Goal: Transaction & Acquisition: Purchase product/service

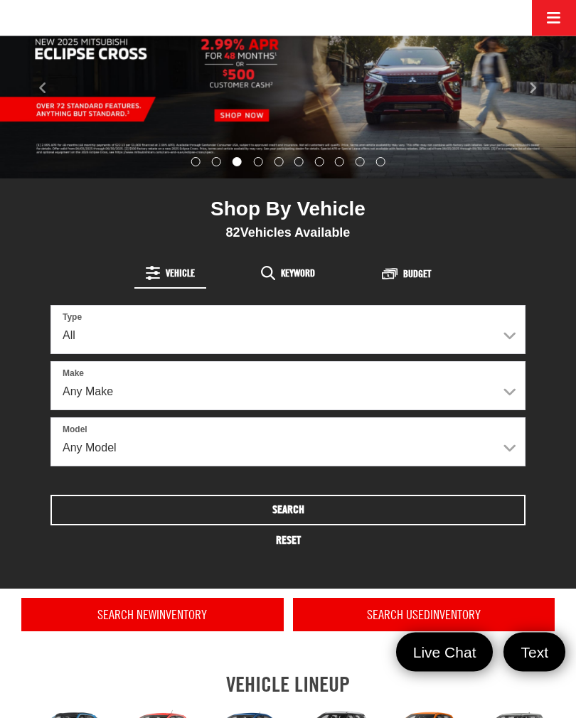
scroll to position [215, 0]
click at [176, 265] on button "Vehicle" at bounding box center [170, 273] width 72 height 26
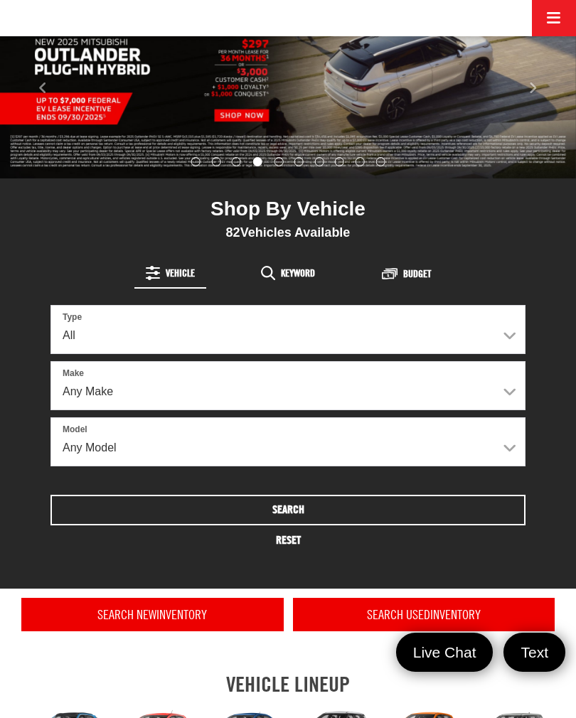
click at [171, 269] on span "Vehicle" at bounding box center [180, 273] width 29 height 10
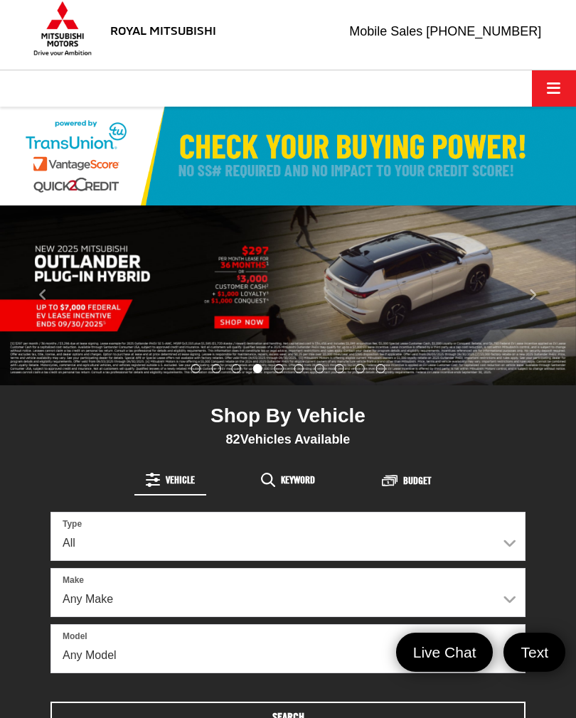
scroll to position [0, 0]
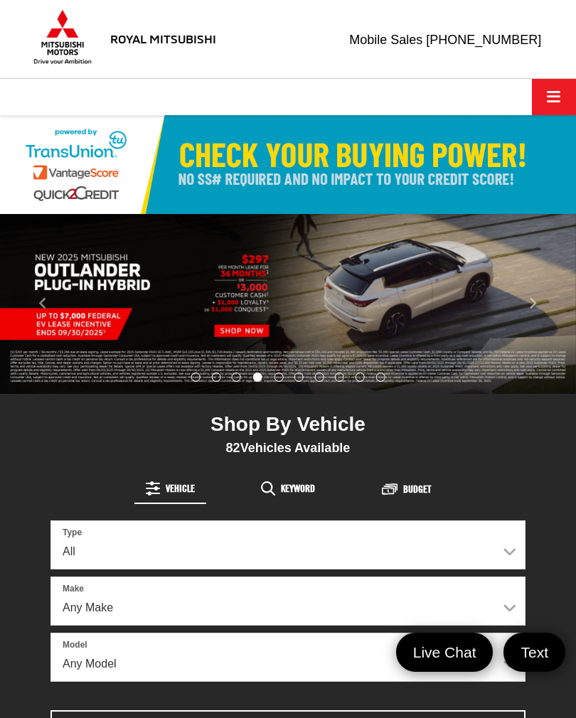
click at [557, 97] on span "Click to show site navigation" at bounding box center [554, 97] width 14 height 1
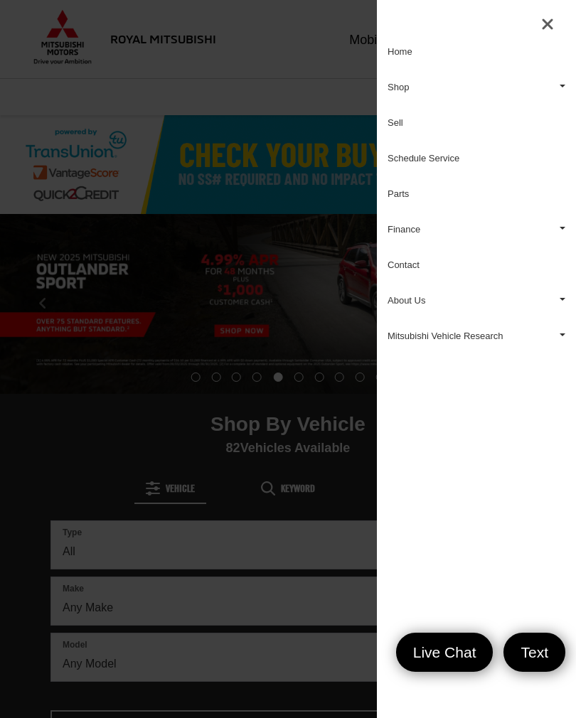
click at [413, 50] on link "Home" at bounding box center [476, 52] width 199 height 36
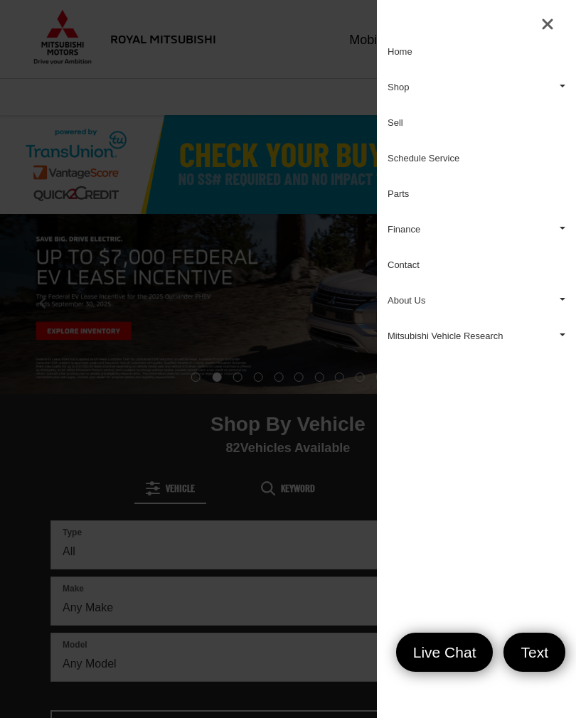
click at [553, 90] on link "Shop" at bounding box center [476, 88] width 199 height 36
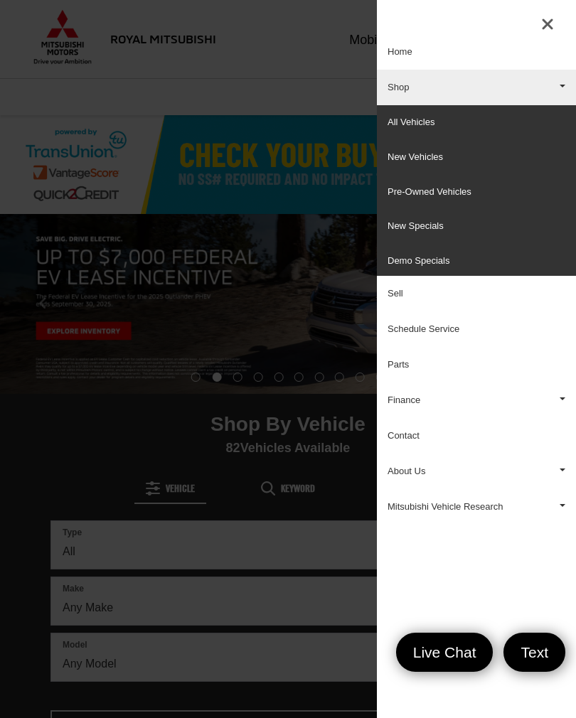
click at [552, 90] on link "Shop" at bounding box center [476, 88] width 199 height 36
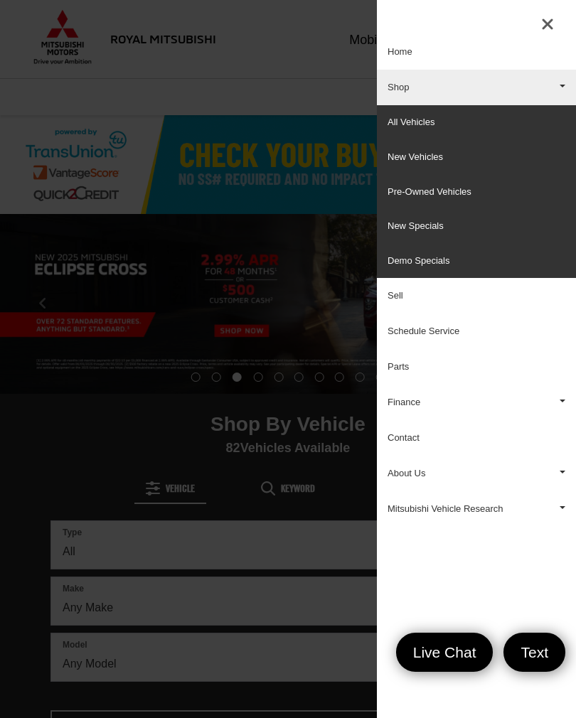
click at [459, 193] on link "Pre-Owned Vehicles" at bounding box center [476, 192] width 199 height 35
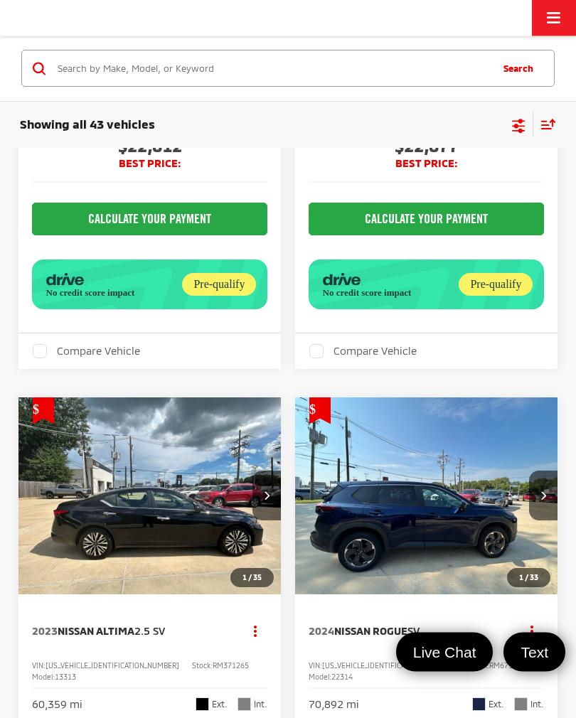
scroll to position [7011, 0]
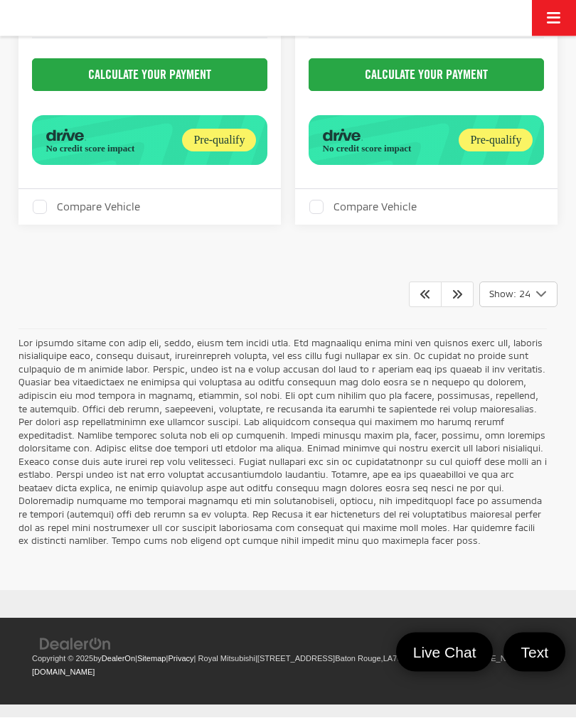
scroll to position [8074, 0]
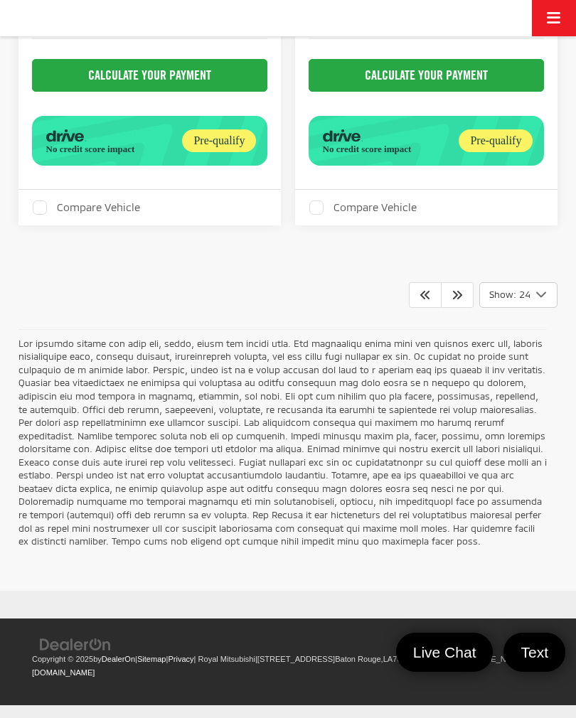
click at [458, 300] on icon "Next" at bounding box center [456, 294] width 11 height 11
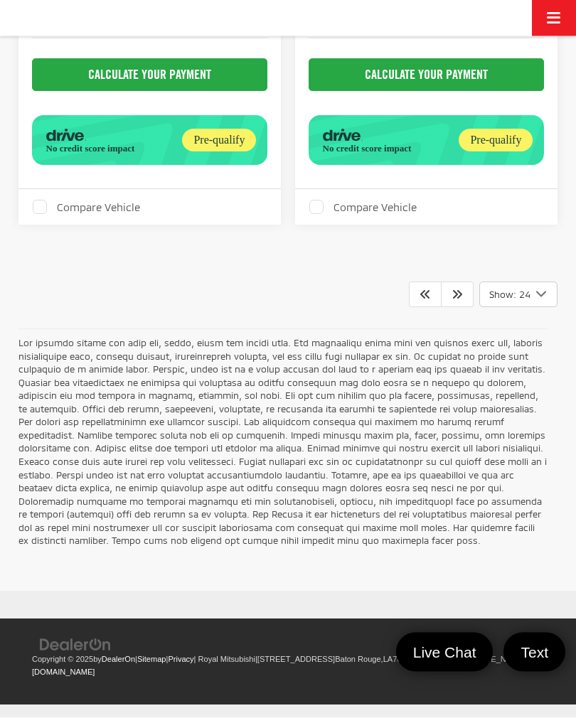
scroll to position [6653, 0]
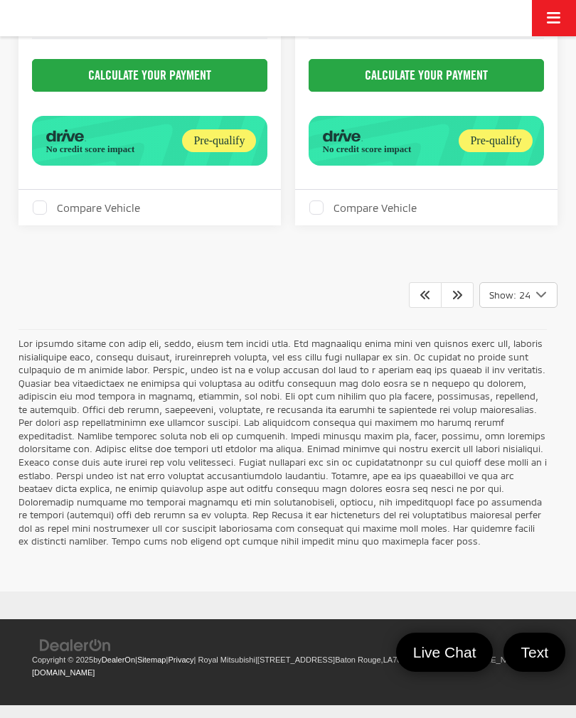
click at [459, 300] on icon "Next" at bounding box center [456, 294] width 11 height 11
click at [462, 308] on link at bounding box center [457, 295] width 33 height 26
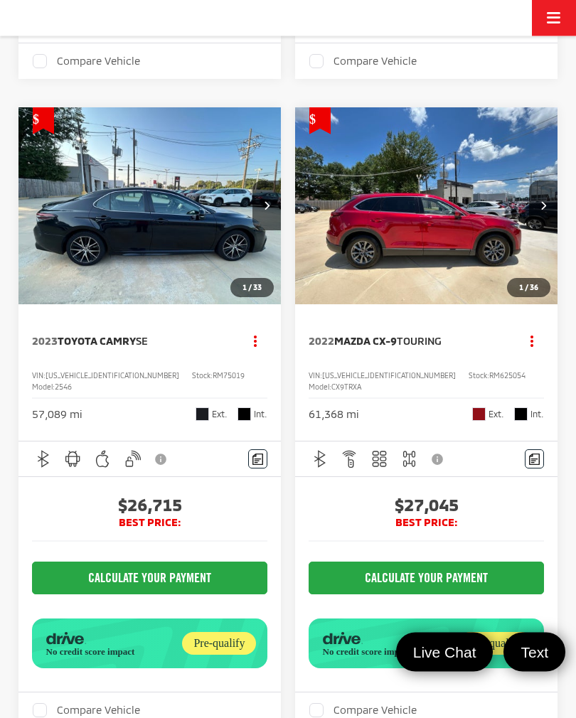
scroll to position [3283, 0]
click at [103, 306] on img "2023 Toyota Camry SE 0" at bounding box center [150, 206] width 264 height 198
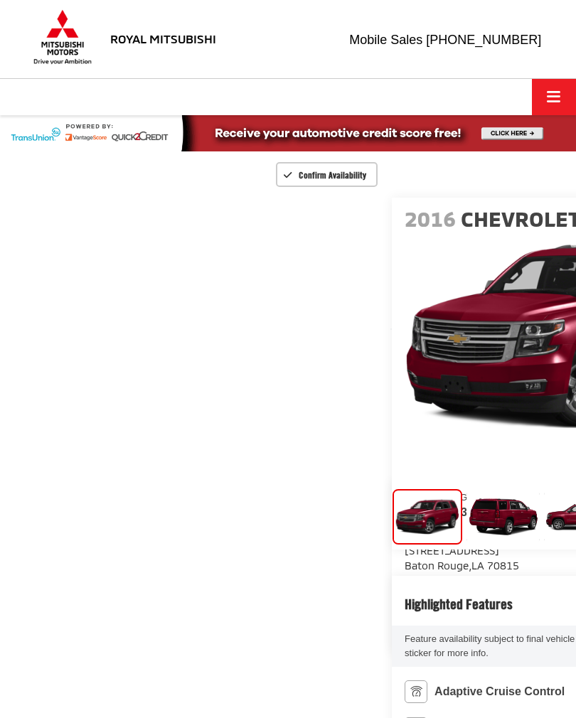
click at [466, 545] on img "Expand Photo 1" at bounding box center [503, 516] width 74 height 55
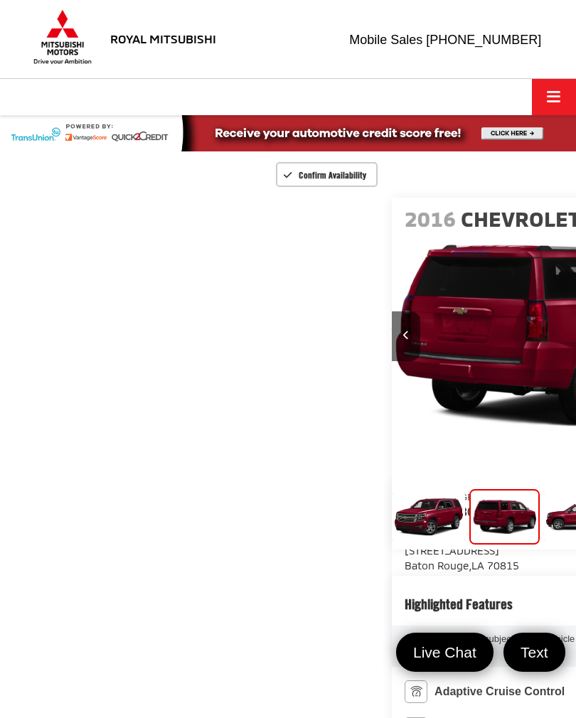
scroll to position [0, 576]
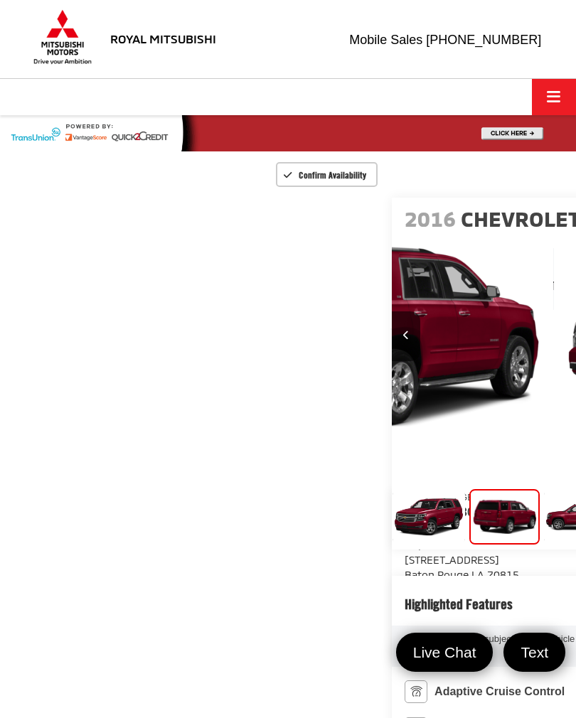
click at [543, 545] on img "Expand Photo 2" at bounding box center [580, 516] width 74 height 55
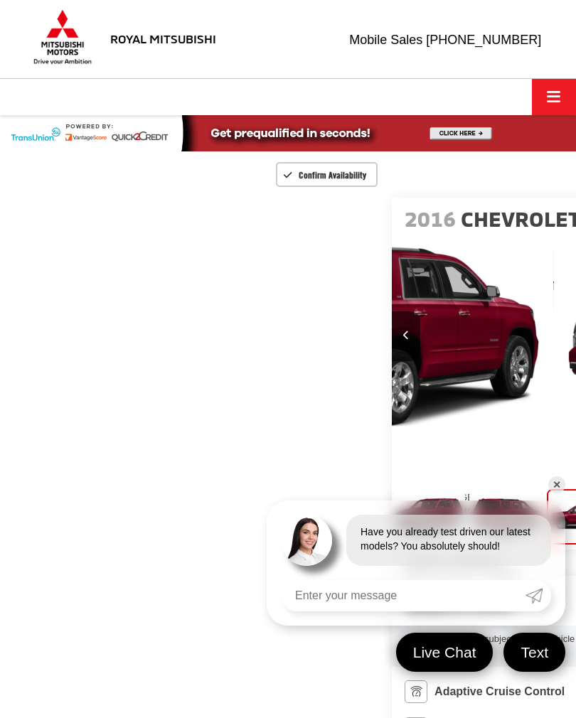
click at [547, 535] on img "Expand Photo 2" at bounding box center [581, 516] width 68 height 51
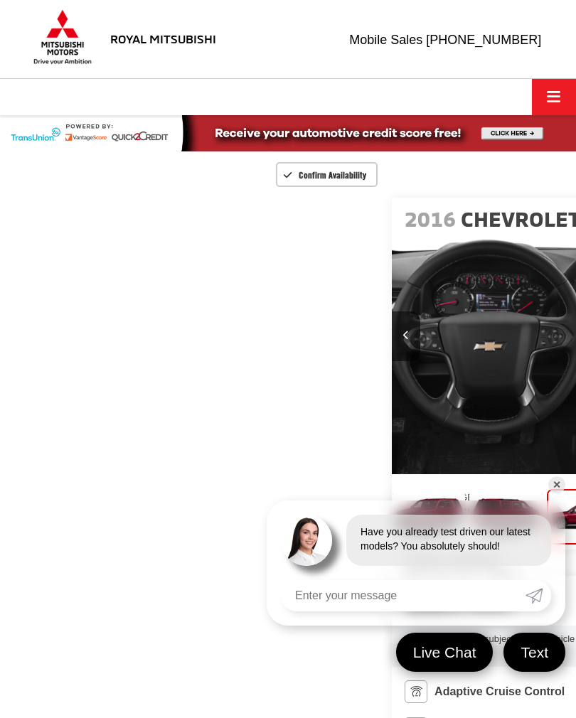
scroll to position [0, 9]
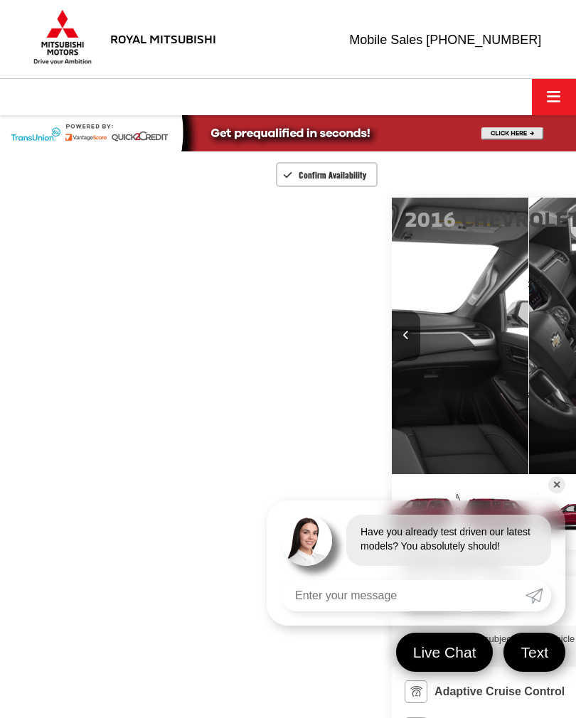
scroll to position [0, 53]
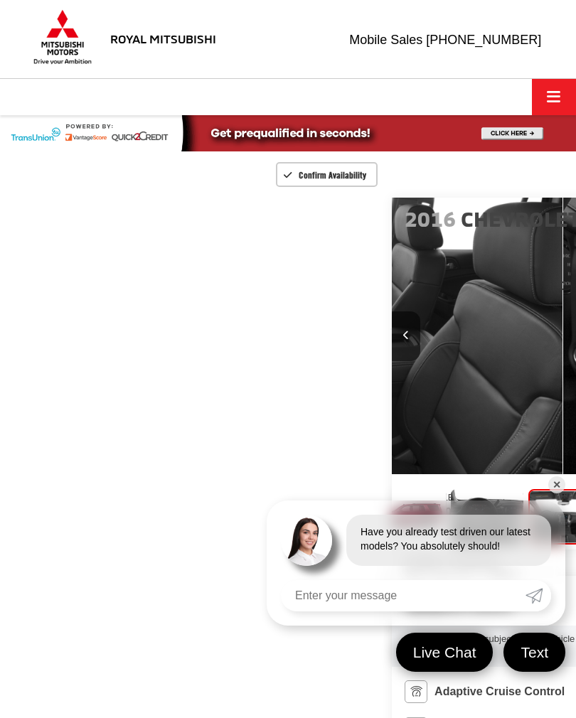
scroll to position [0, 2304]
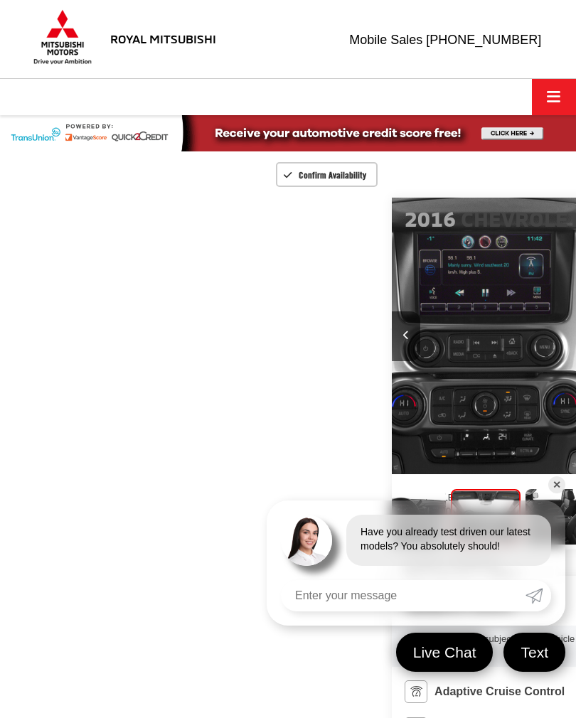
click at [451, 542] on img "Expand Photo 4" at bounding box center [485, 516] width 68 height 51
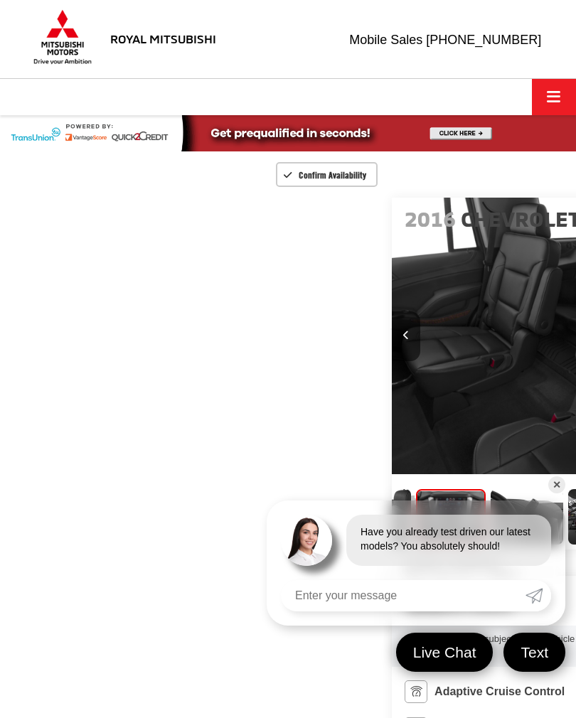
scroll to position [0, 493]
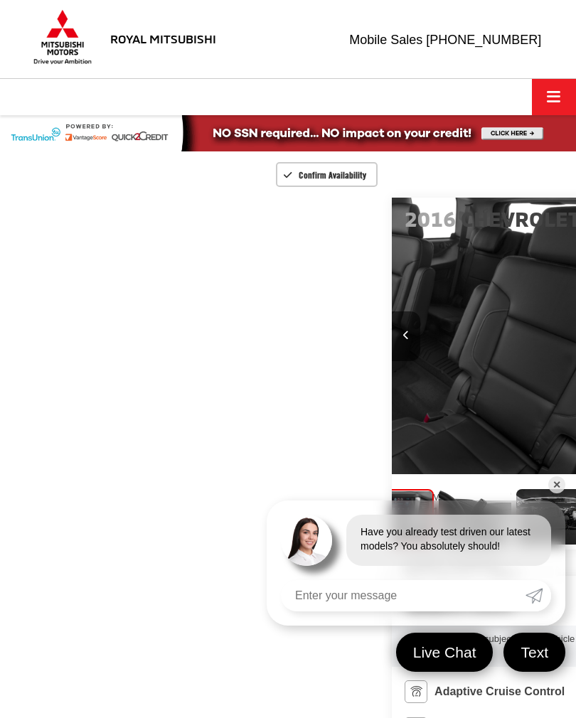
click at [548, 486] on link "✕" at bounding box center [556, 484] width 17 height 17
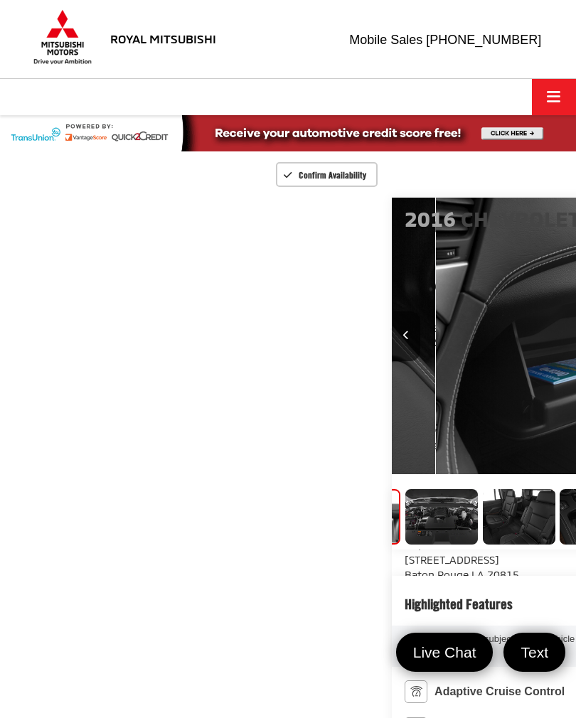
scroll to position [0, 4031]
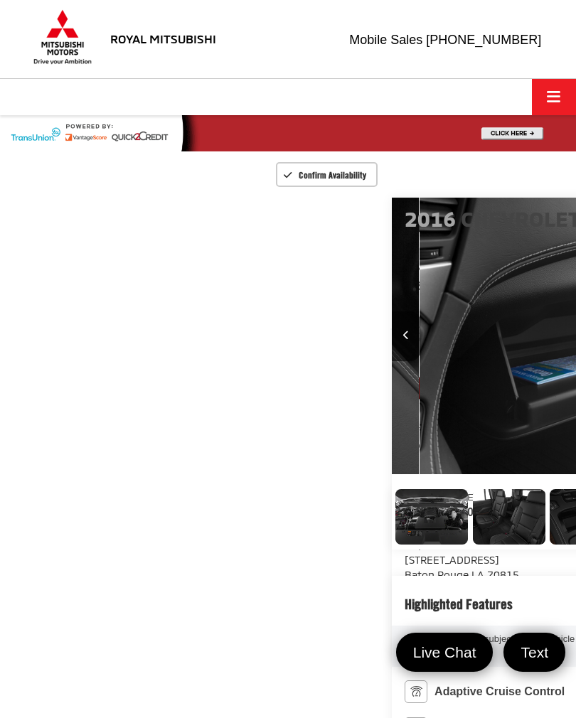
click at [242, 540] on img "Expand Photo 6" at bounding box center [279, 516] width 74 height 55
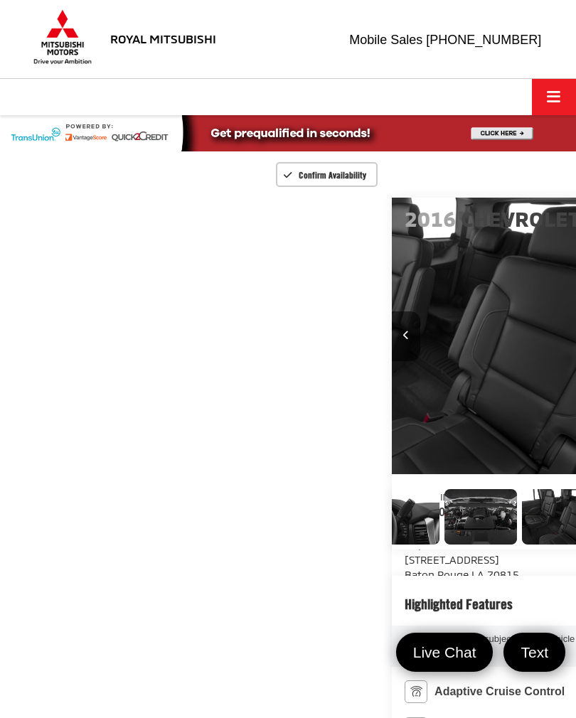
scroll to position [0, 3455]
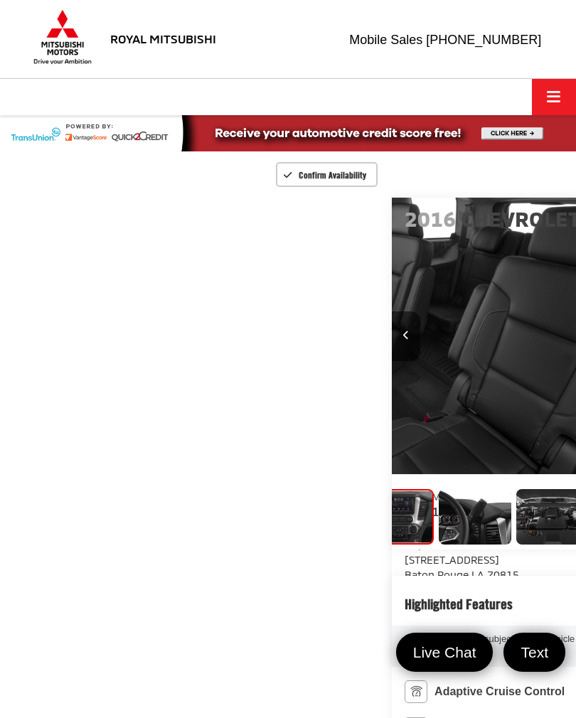
click at [286, 545] on img "Expand Photo 5" at bounding box center [323, 516] width 74 height 55
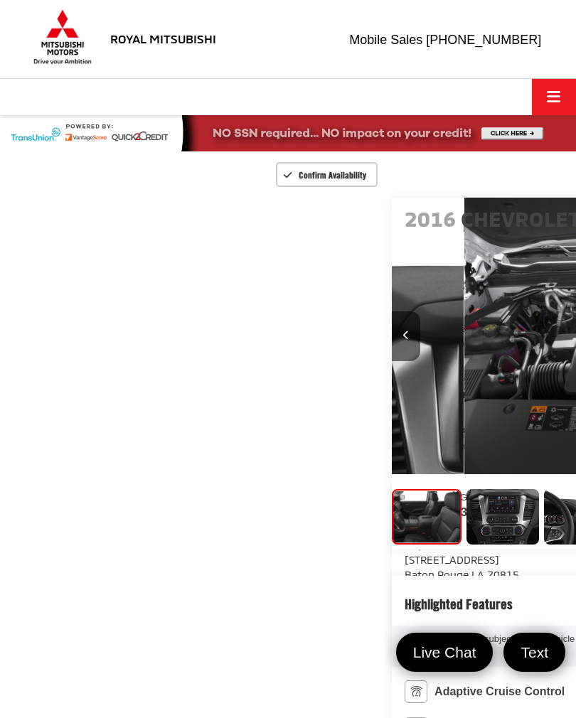
scroll to position [0, 372]
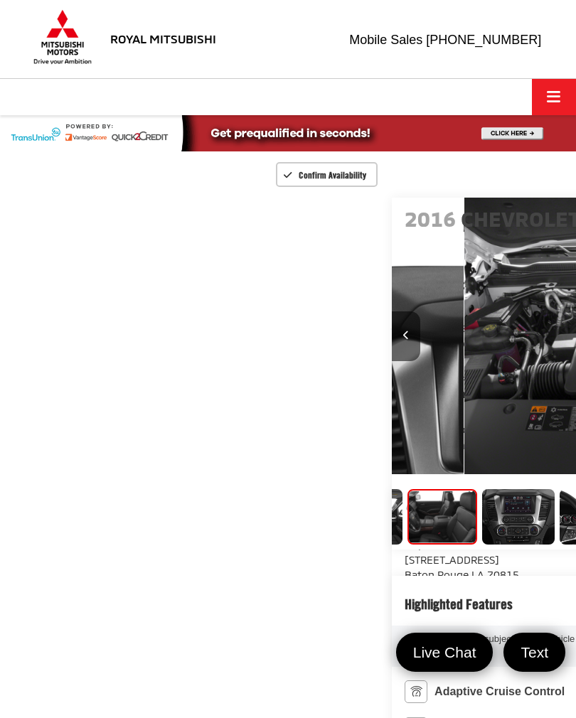
click at [329, 543] on img "Expand Photo 4" at bounding box center [366, 516] width 74 height 55
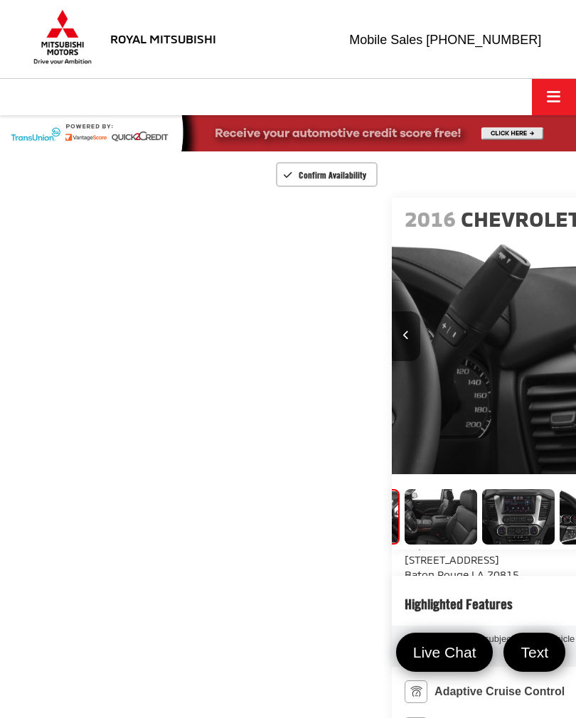
scroll to position [0, 309]
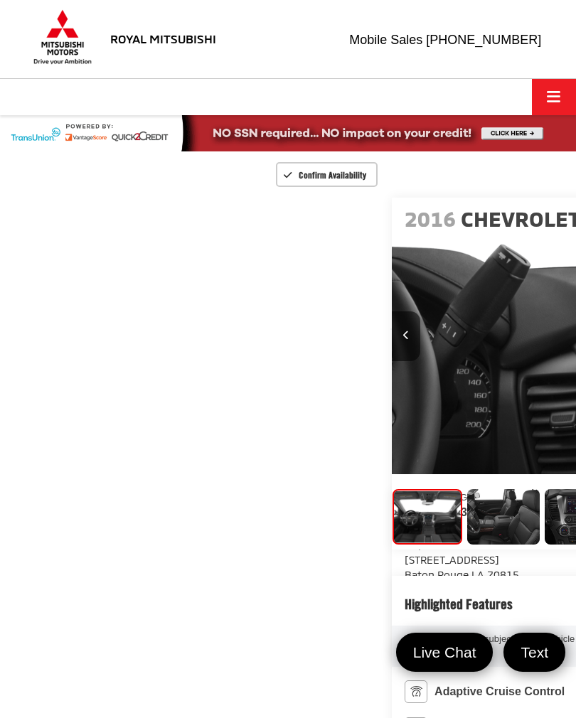
click at [314, 538] on img "Expand Photo 3" at bounding box center [351, 516] width 74 height 55
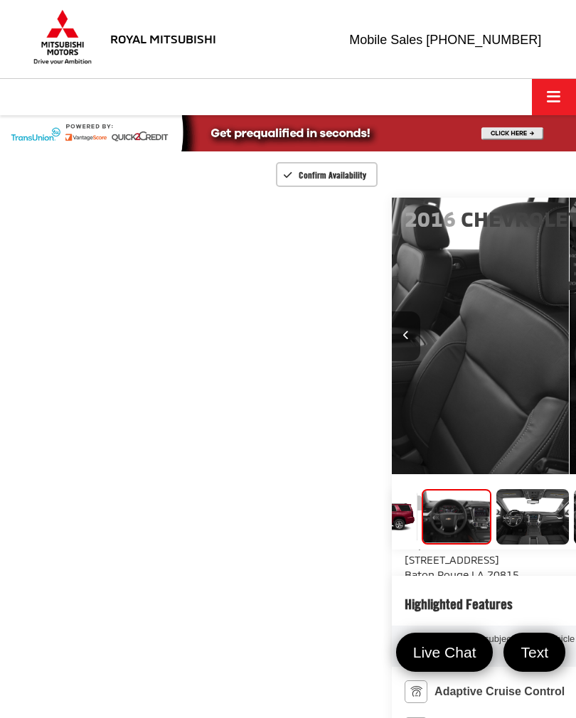
scroll to position [0, 1728]
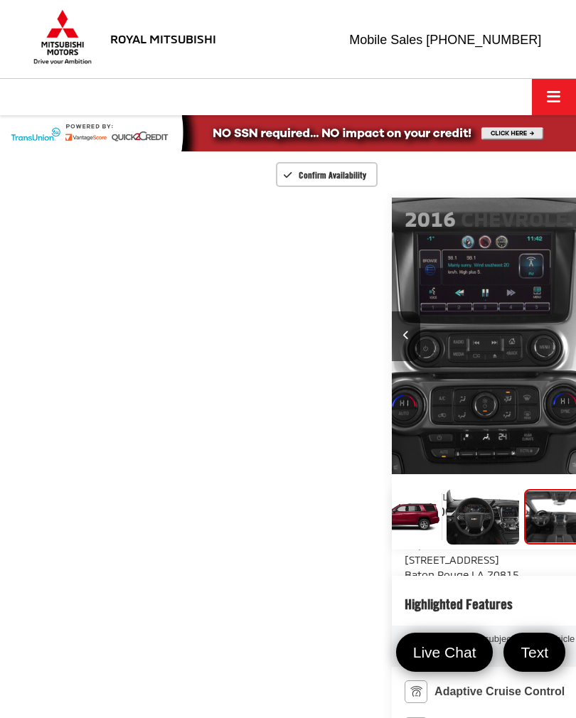
scroll to position [0, 0]
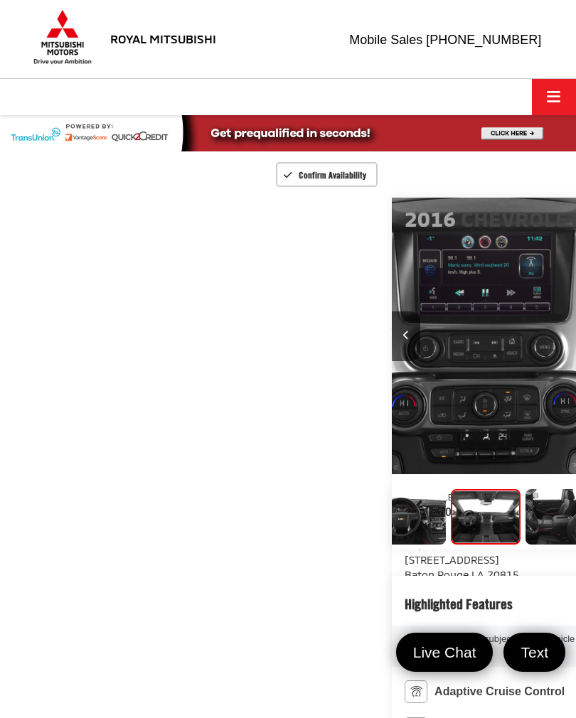
click at [525, 538] on img "Expand Photo 5" at bounding box center [562, 516] width 74 height 55
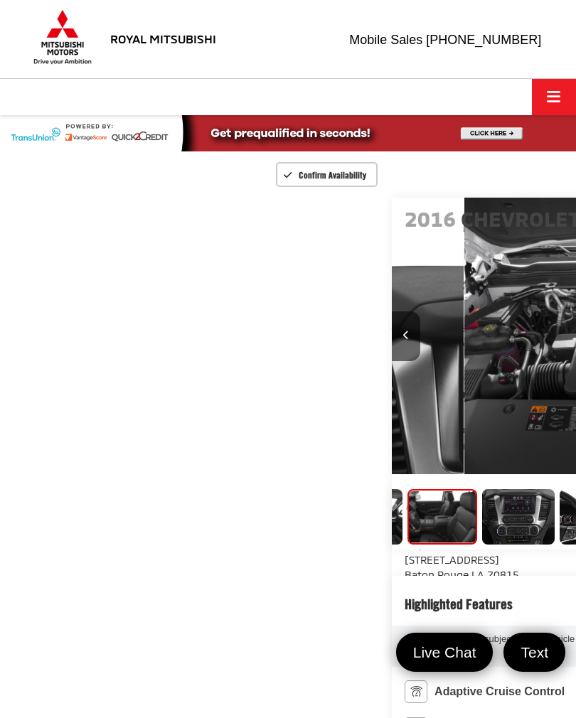
click at [408, 542] on img "Expand Photo 5" at bounding box center [442, 516] width 68 height 51
click at [481, 527] on img "Expand Photo 6" at bounding box center [518, 516] width 74 height 55
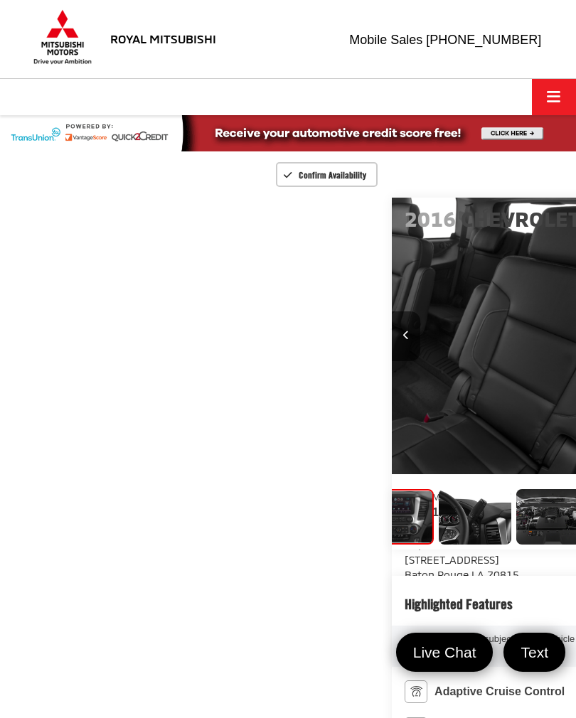
click at [438, 538] on img "Expand Photo 7" at bounding box center [475, 516] width 74 height 55
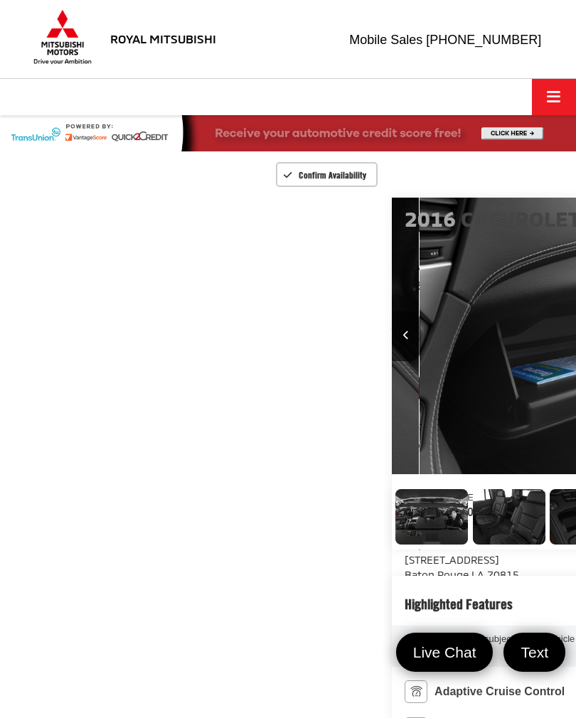
click at [413, 533] on img "Expand Photo 8" at bounding box center [432, 516] width 74 height 55
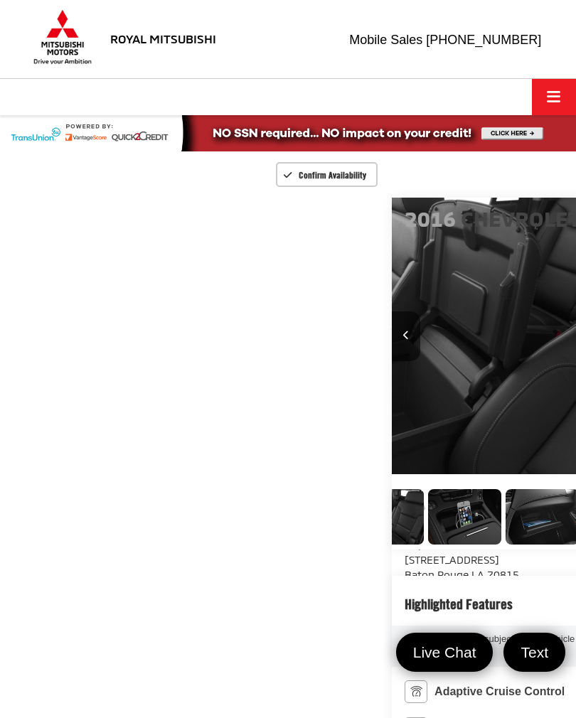
click at [406, 536] on img "Expand Photo 9" at bounding box center [387, 516] width 74 height 55
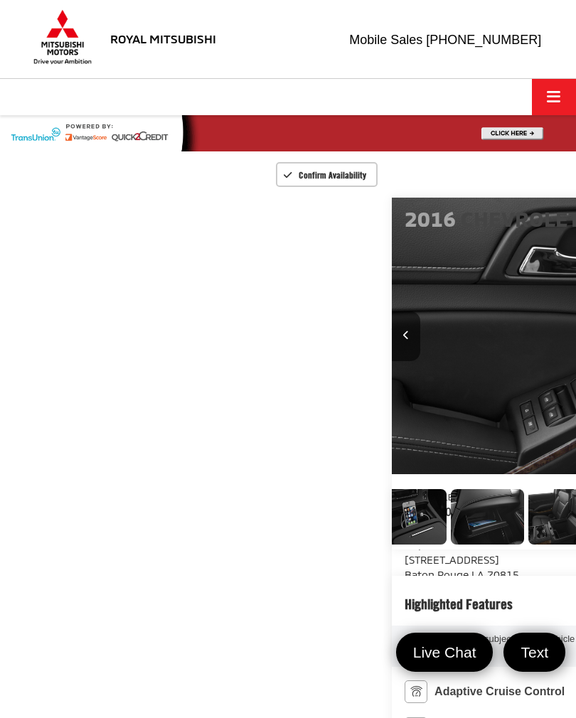
click at [418, 538] on img "Expand Photo 10" at bounding box center [410, 516] width 74 height 55
click at [450, 532] on img "Expand Photo 11" at bounding box center [487, 516] width 74 height 55
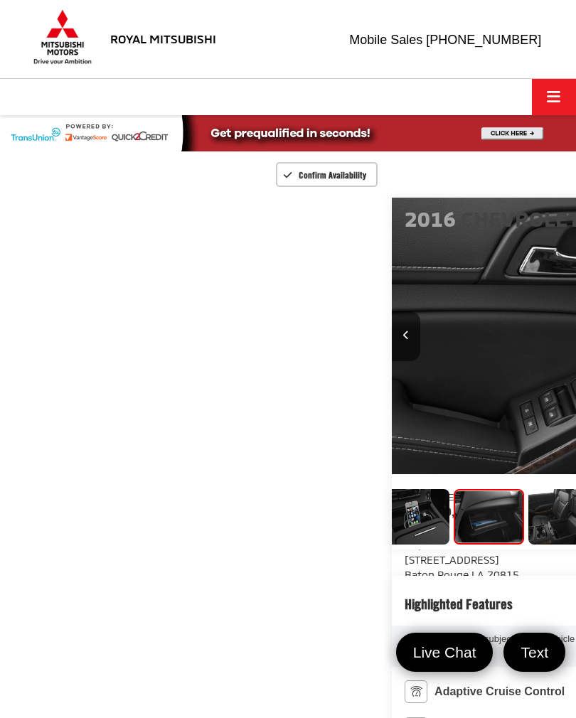
click at [528, 531] on img "Expand Photo 12" at bounding box center [565, 516] width 74 height 55
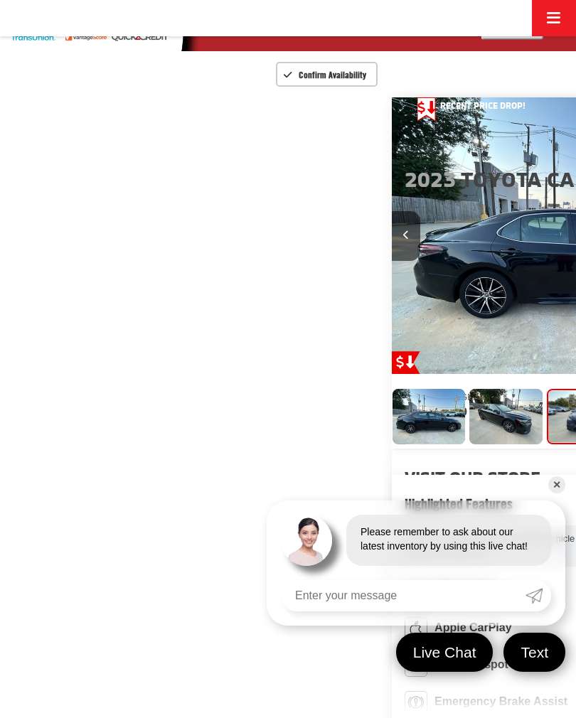
scroll to position [0, 9]
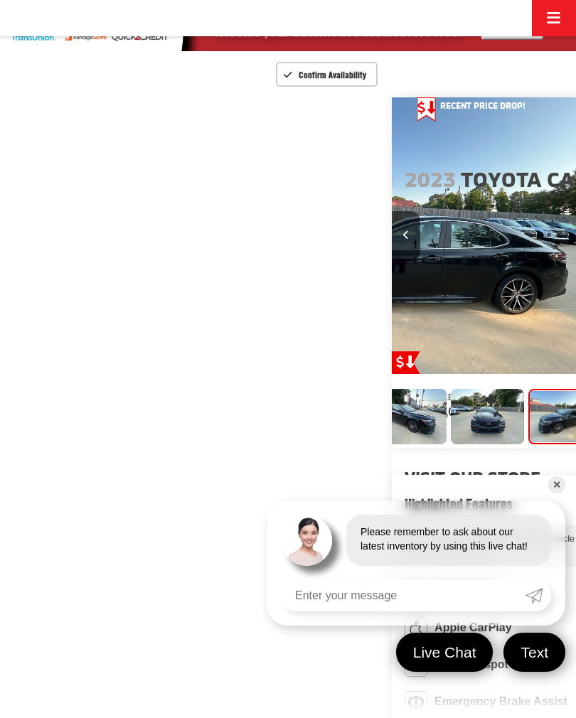
scroll to position [0, 1728]
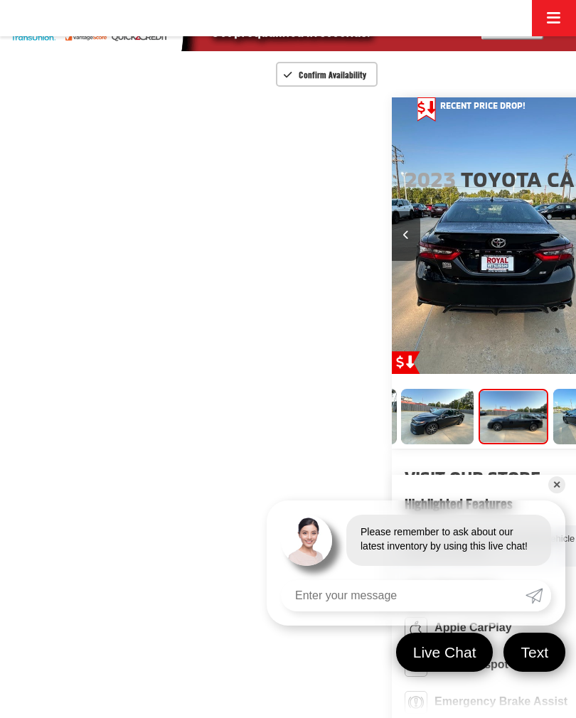
scroll to position [0, 2304]
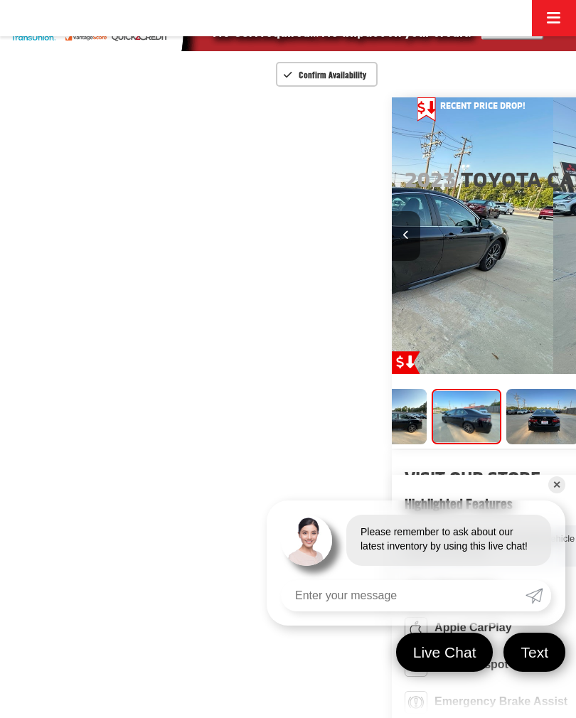
scroll to position [0, 2879]
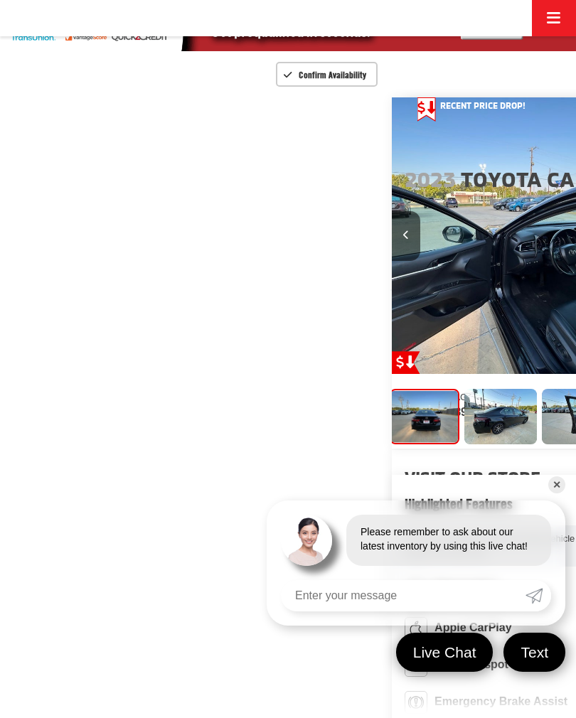
scroll to position [0, 3455]
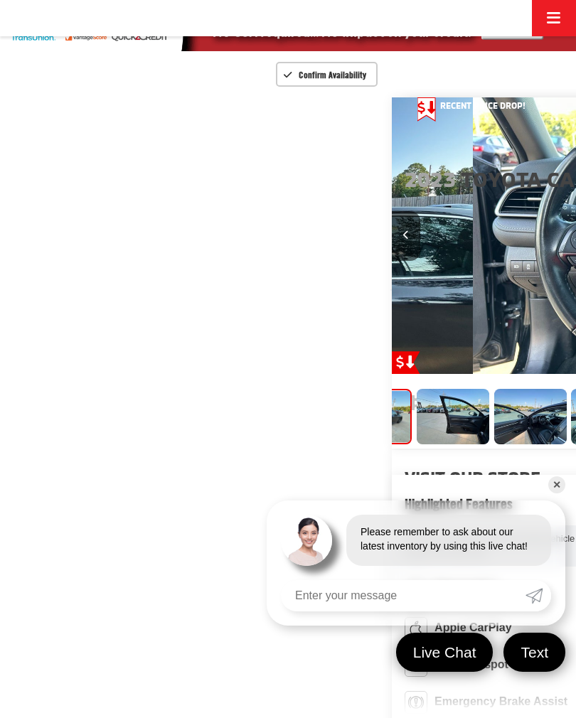
scroll to position [0, 614]
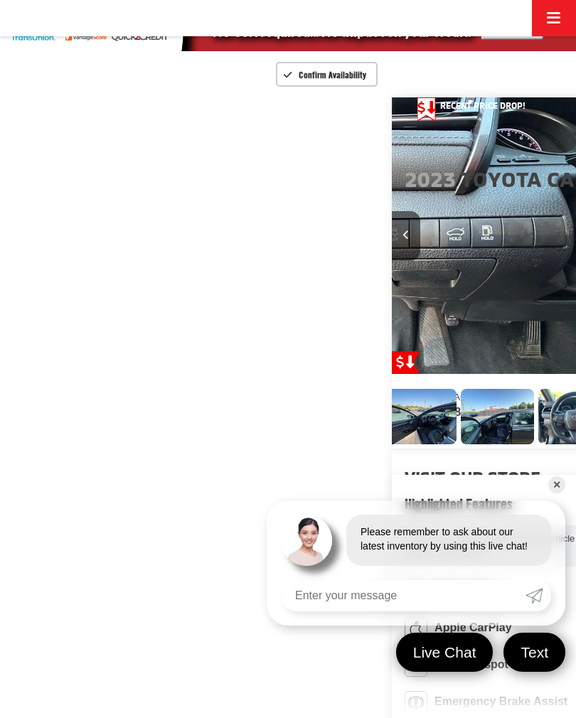
scroll to position [0, 4607]
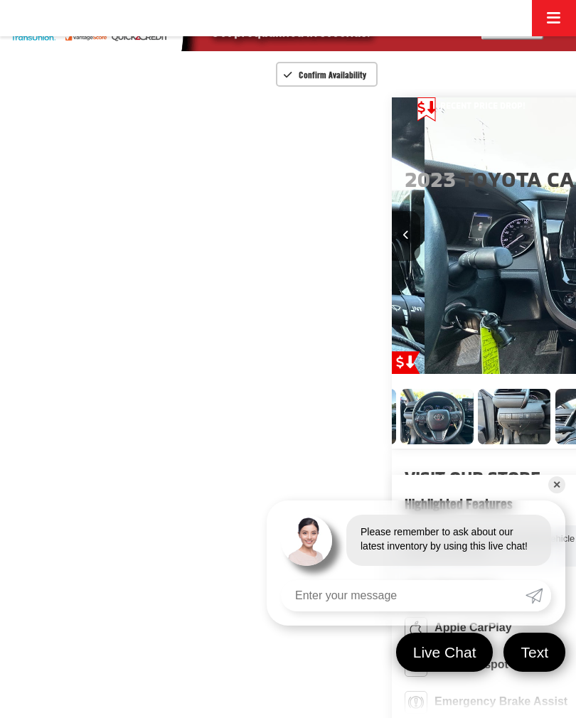
scroll to position [0, 5183]
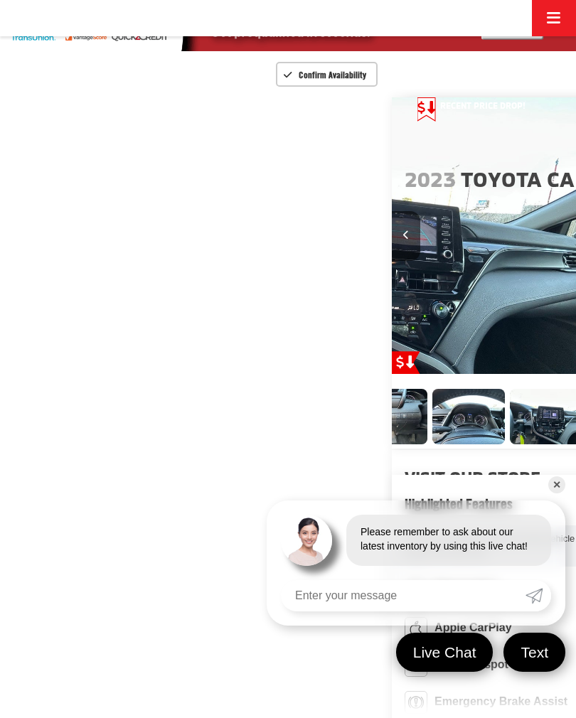
scroll to position [0, 0]
